Goal: Navigation & Orientation: Find specific page/section

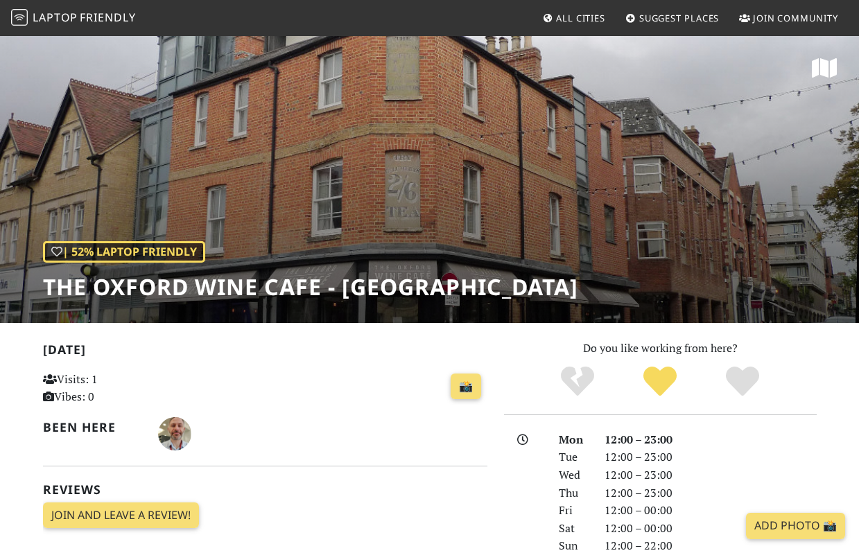
scroll to position [14, 0]
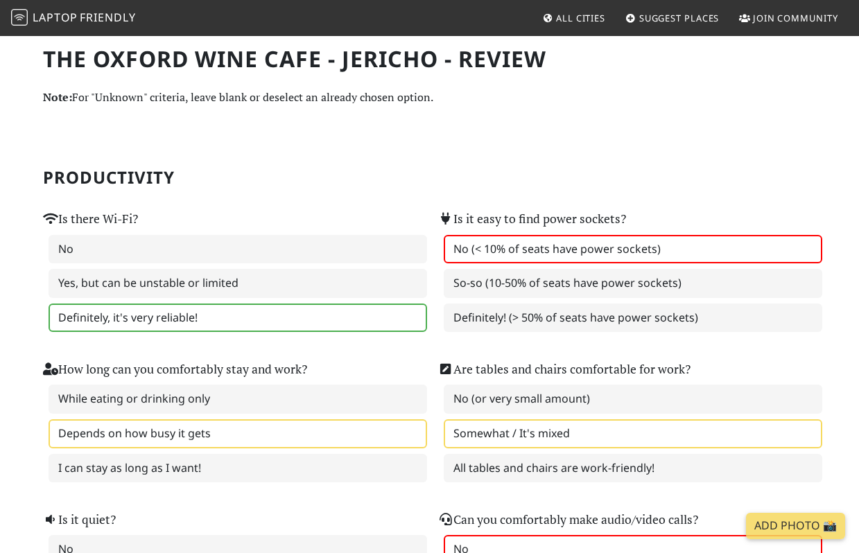
click at [200, 315] on label "Definitely, it's very reliable!" at bounding box center [238, 318] width 378 height 29
click at [379, 327] on label "Definitely, it's very reliable!" at bounding box center [238, 318] width 378 height 29
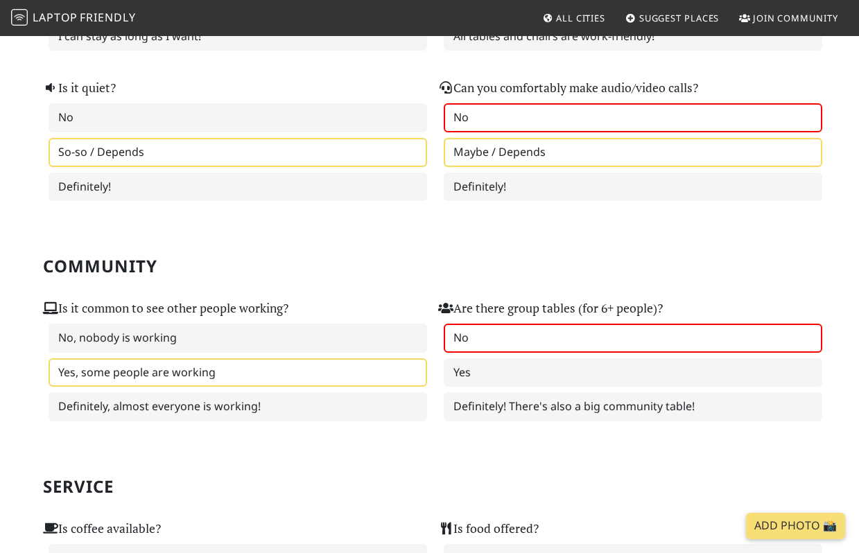
scroll to position [444, 0]
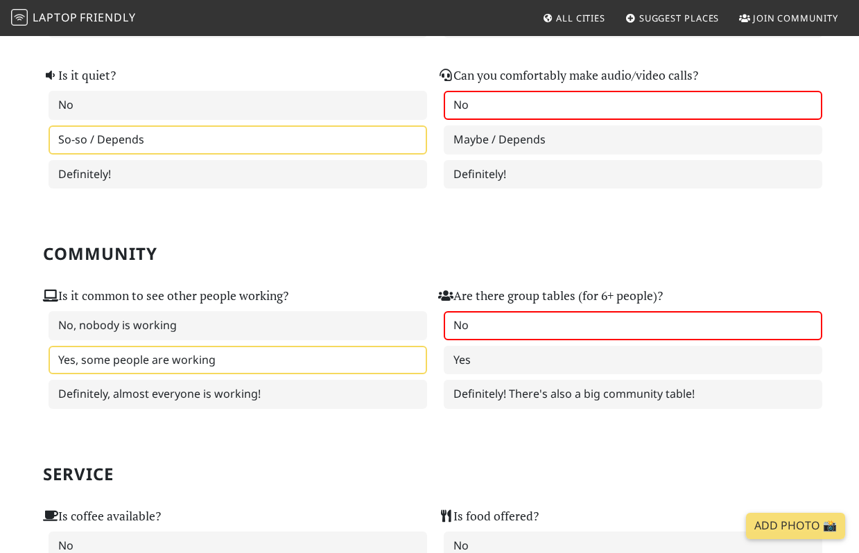
click at [571, 19] on span "All Cities" at bounding box center [580, 18] width 49 height 12
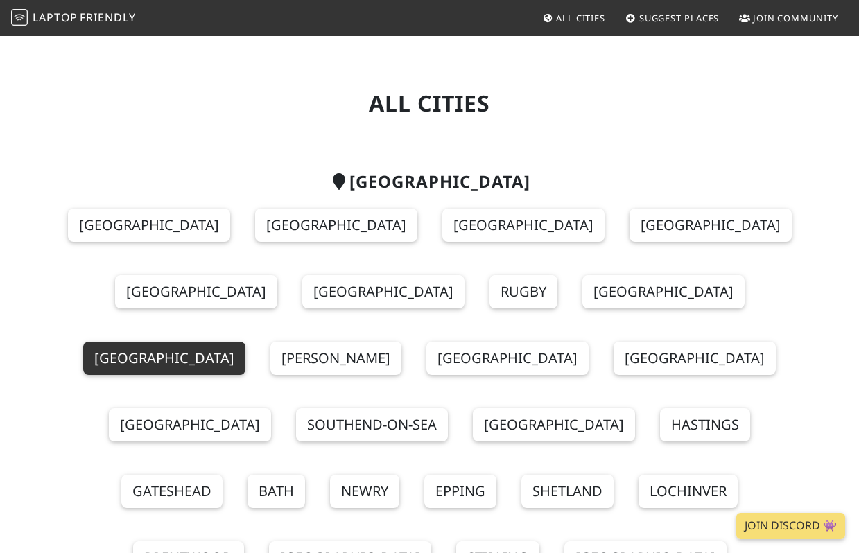
click at [245, 342] on link "[GEOGRAPHIC_DATA]" at bounding box center [164, 358] width 162 height 33
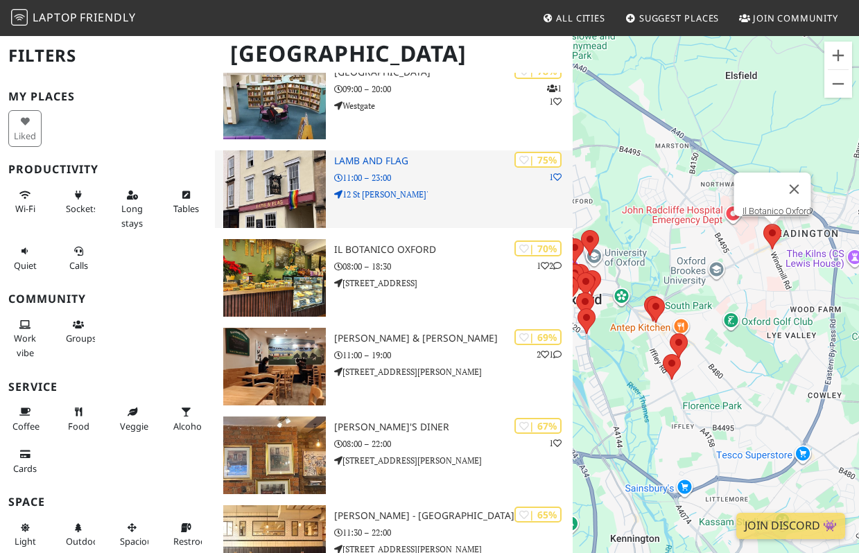
scroll to position [315, 0]
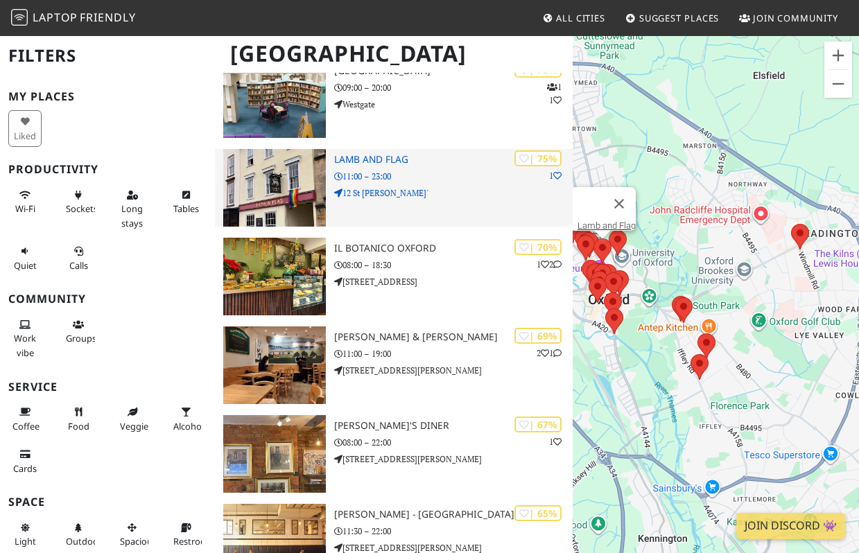
click at [424, 218] on div "| 75% 1 Lamb and Flag 11:00 – 23:00 12 St Giles'" at bounding box center [453, 188] width 238 height 78
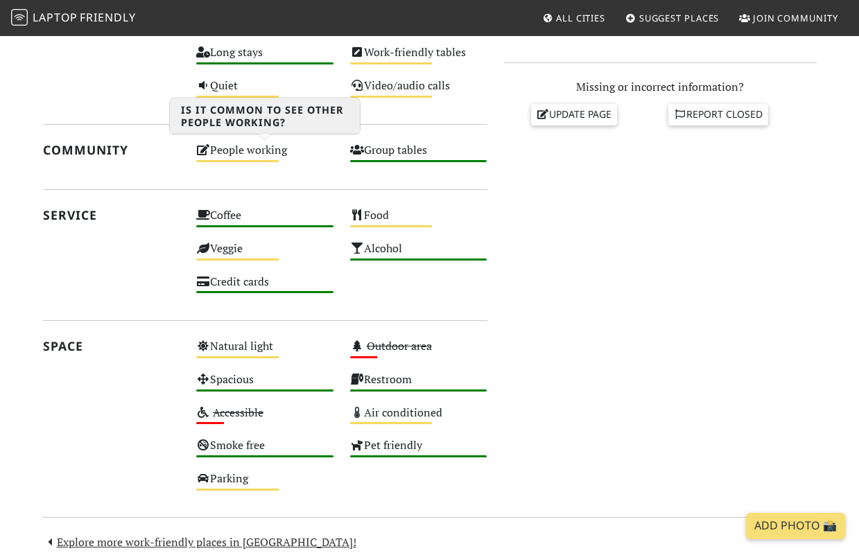
scroll to position [563, 0]
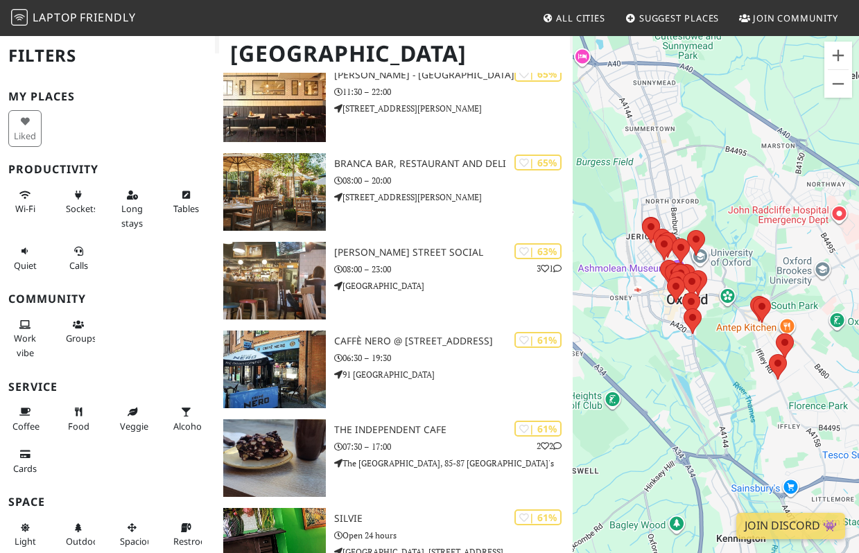
scroll to position [760, 0]
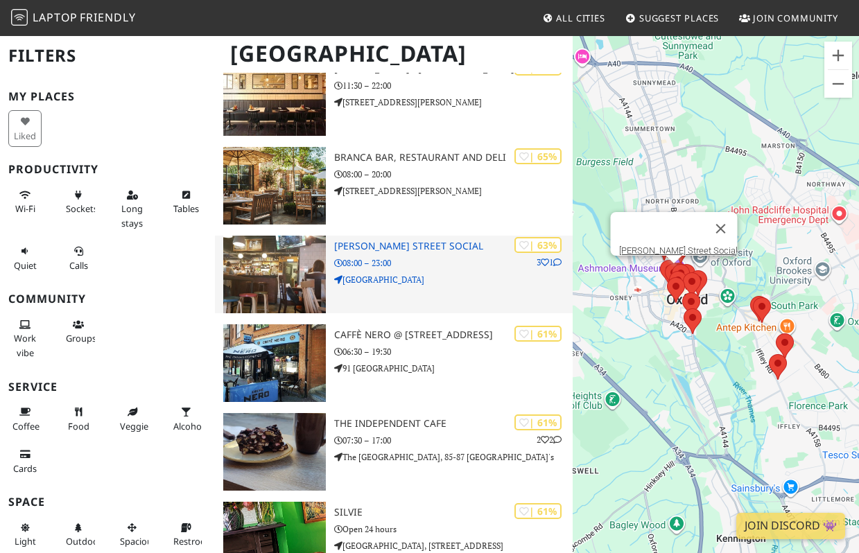
click at [411, 274] on p "New Inn Hall Street" at bounding box center [453, 279] width 238 height 13
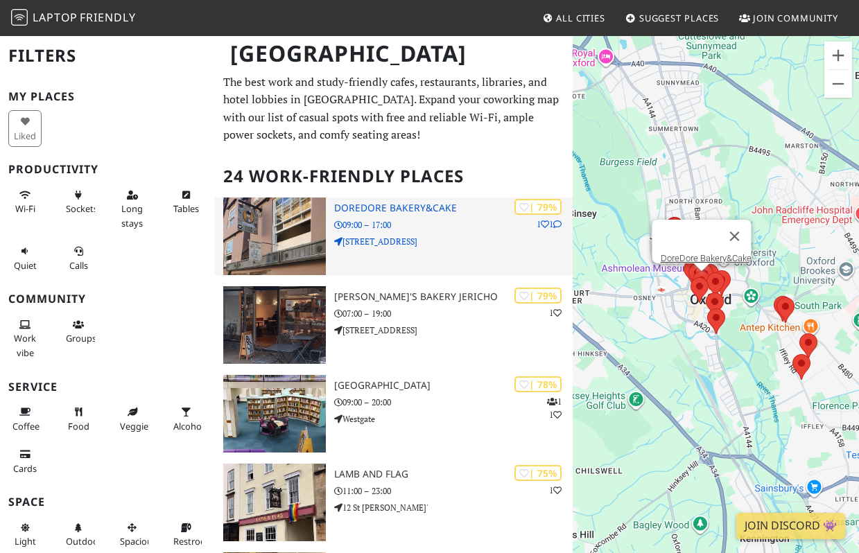
click at [414, 227] on p "09:00 – 17:00" at bounding box center [453, 224] width 238 height 13
